Goal: Information Seeking & Learning: Learn about a topic

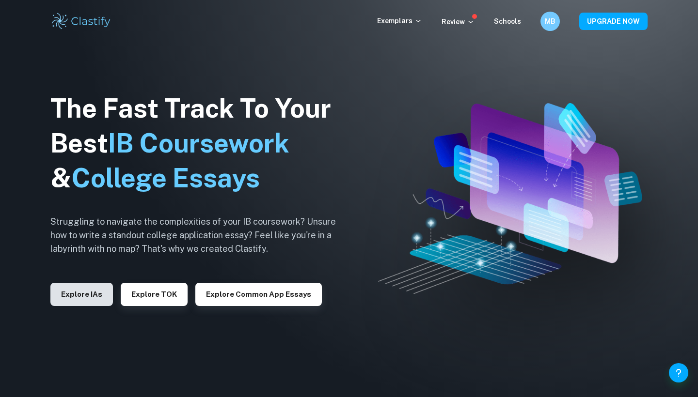
click at [77, 302] on button "Explore IAs" at bounding box center [81, 294] width 63 height 23
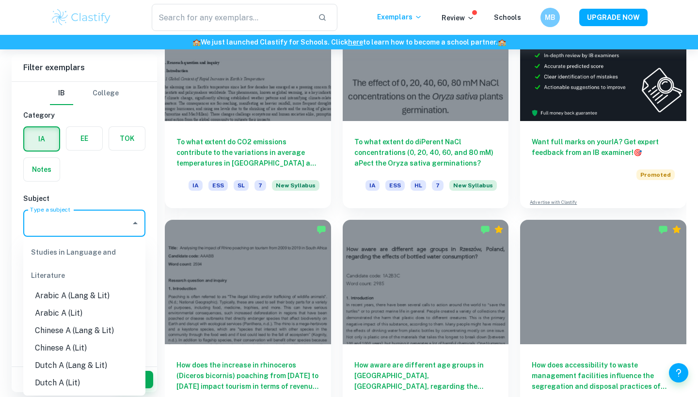
click at [71, 228] on input "Type a subject" at bounding box center [77, 223] width 99 height 18
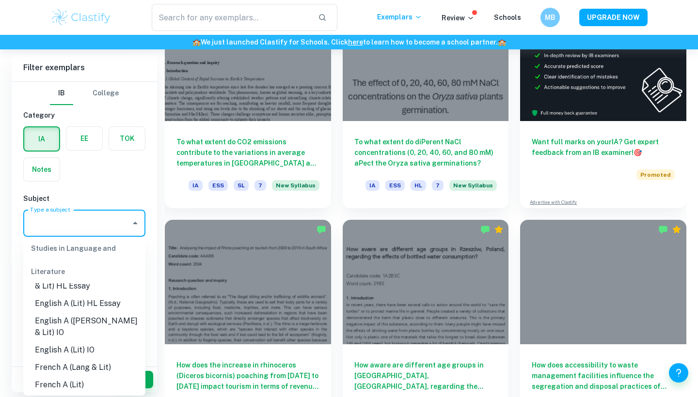
scroll to position [127, 0]
click at [82, 302] on li "English A (Lit) HL Essay" at bounding box center [84, 302] width 122 height 17
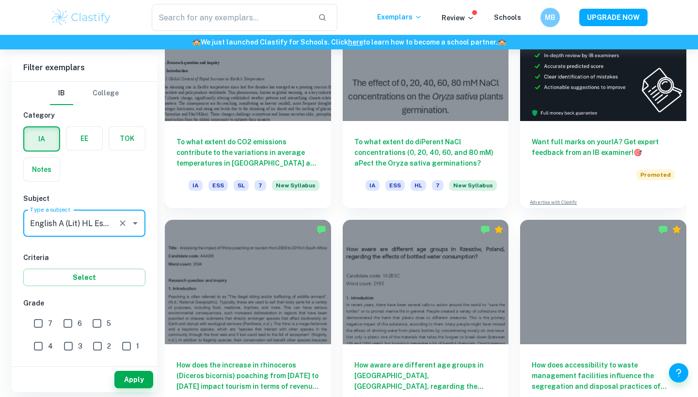
type input "English A (Lit) HL Essay"
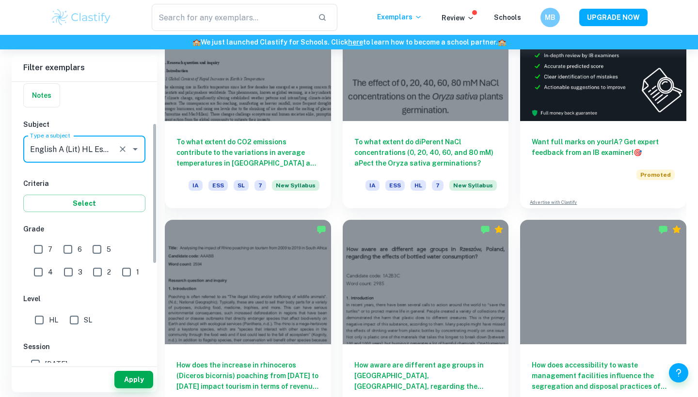
scroll to position [83, 0]
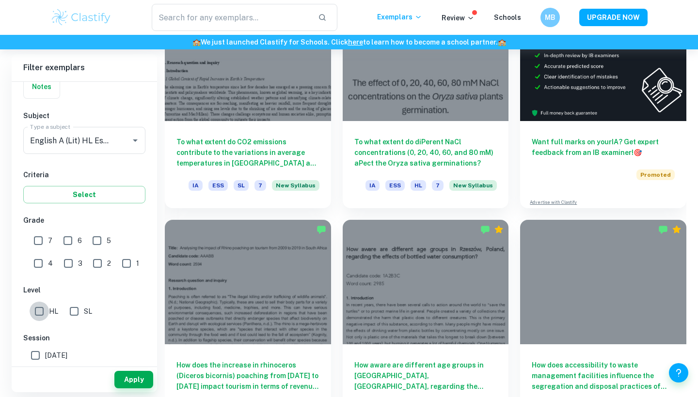
click at [38, 313] on input "HL" at bounding box center [39, 311] width 19 height 19
checkbox input "true"
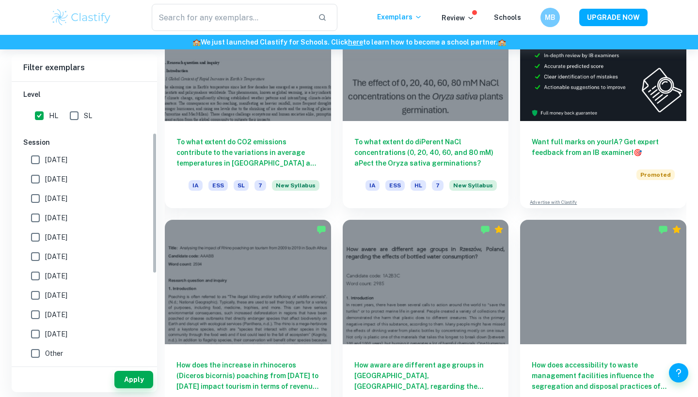
scroll to position [102, 0]
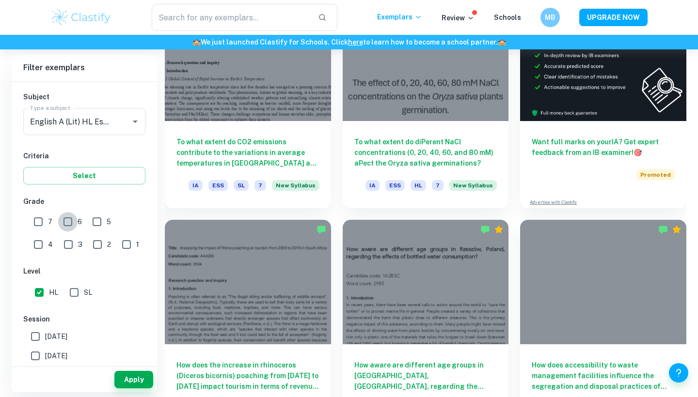
click at [69, 226] on input "6" at bounding box center [67, 221] width 19 height 19
checkbox input "true"
click at [35, 223] on input "7" at bounding box center [38, 221] width 19 height 19
checkbox input "true"
click at [121, 376] on button "Apply" at bounding box center [133, 379] width 39 height 17
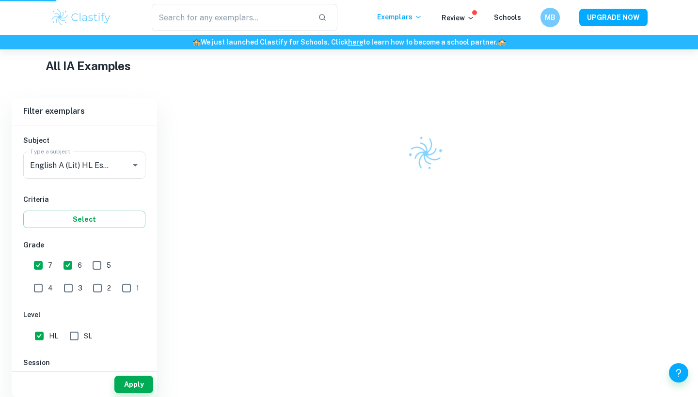
scroll to position [229, 0]
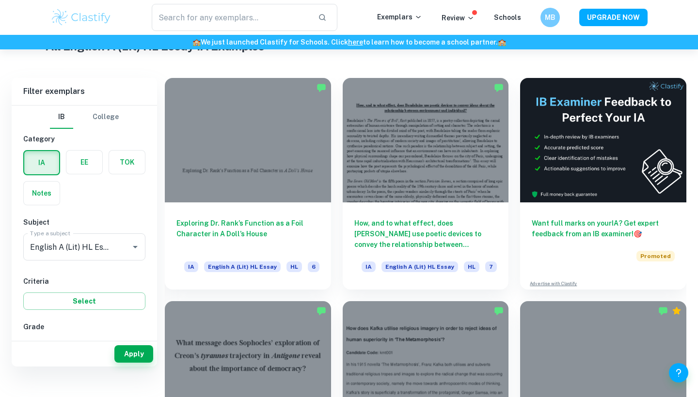
scroll to position [254, 0]
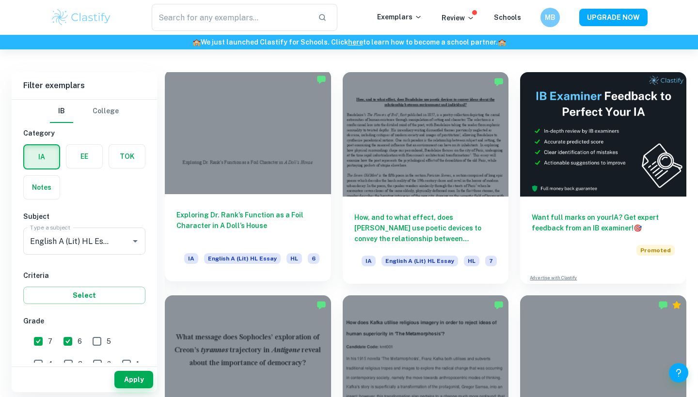
click at [273, 206] on div "Exploring Dr. Rank’s Function as a Foil Character in A Doll’s House IA English …" at bounding box center [248, 237] width 166 height 87
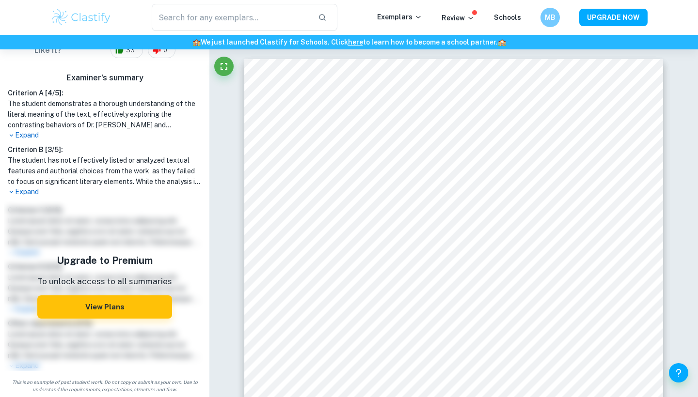
scroll to position [237, 0]
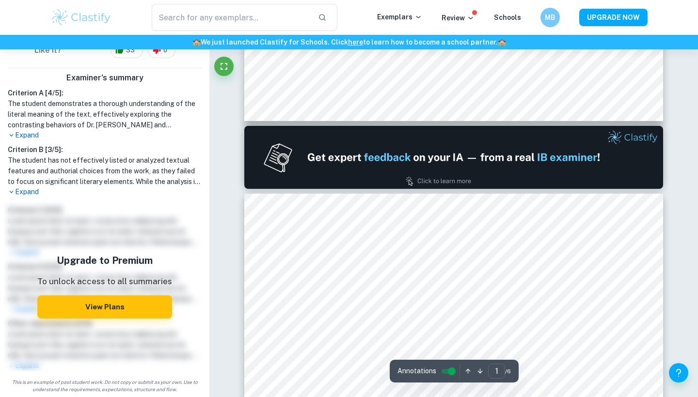
type input "2"
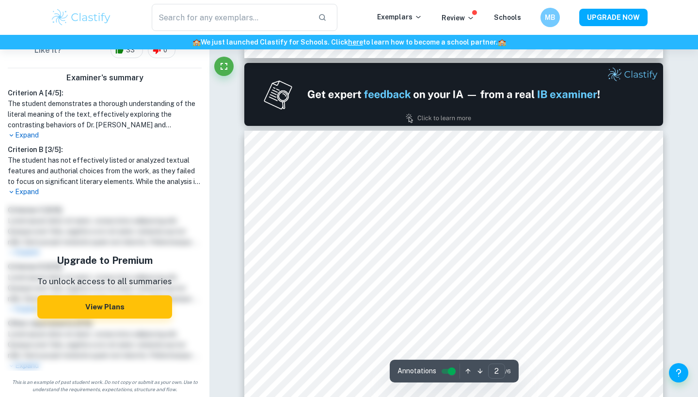
scroll to position [543, 0]
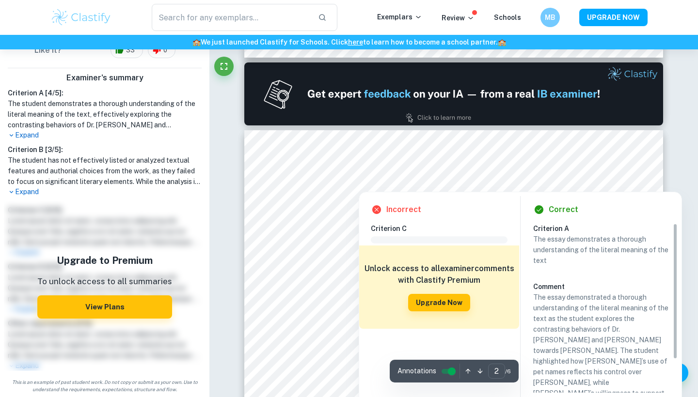
click at [393, 182] on div at bounding box center [402, 184] width 50 height 9
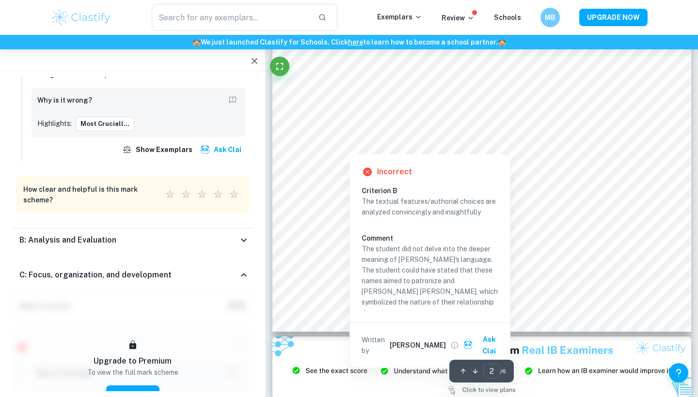
scroll to position [888, 0]
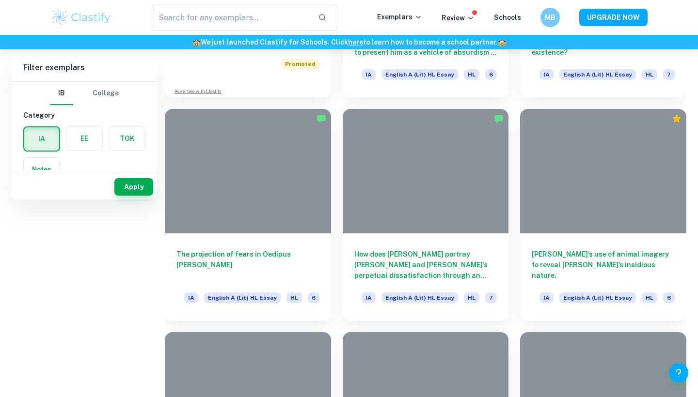
scroll to position [254, 0]
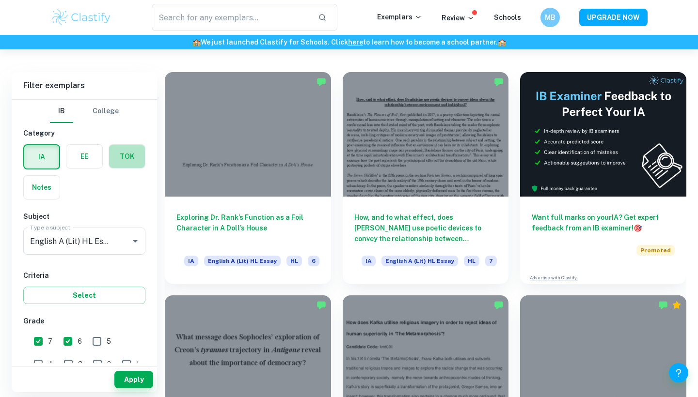
click at [118, 159] on label "button" at bounding box center [127, 156] width 36 height 23
click at [0, 0] on input "radio" at bounding box center [0, 0] width 0 height 0
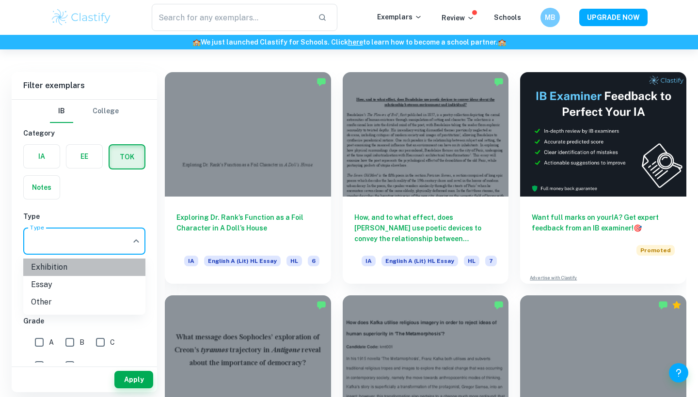
click at [87, 265] on li "Exhibition" at bounding box center [84, 267] width 122 height 17
type input "Exhibition"
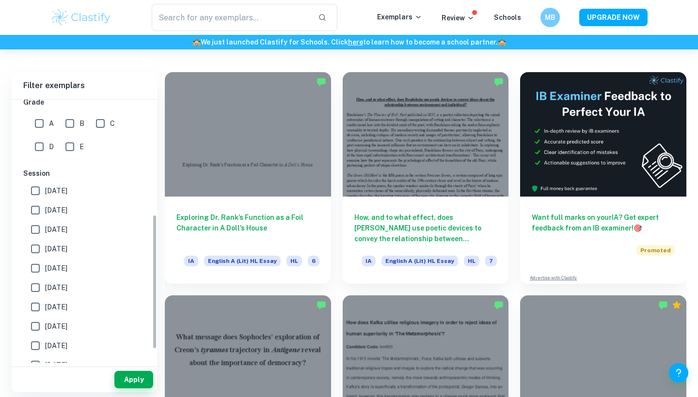
scroll to position [224, 0]
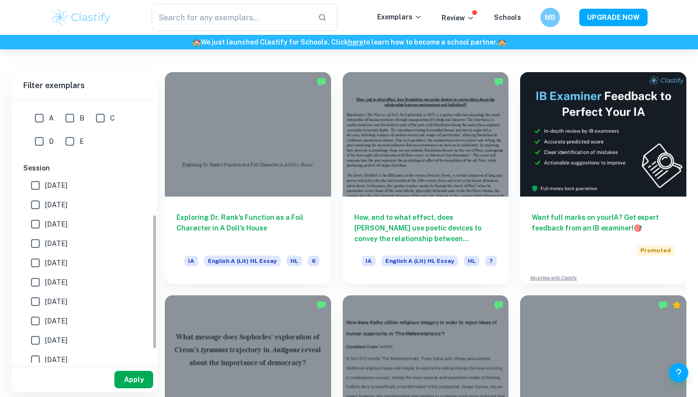
click at [125, 376] on button "Apply" at bounding box center [133, 379] width 39 height 17
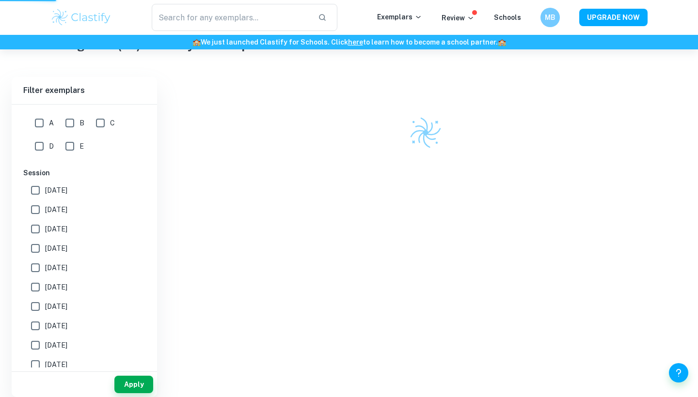
scroll to position [235, 0]
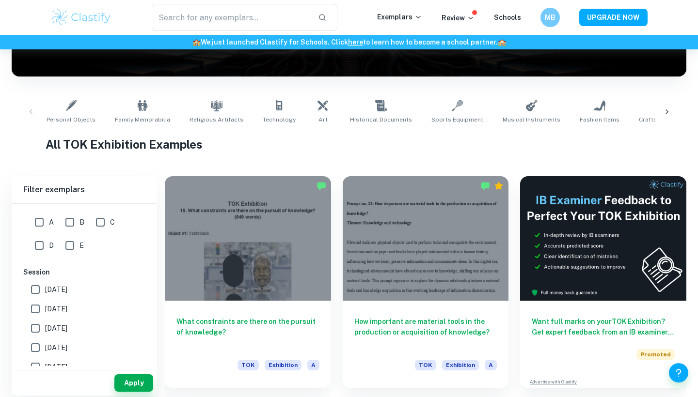
scroll to position [157, 0]
